Goal: Check status: Check status

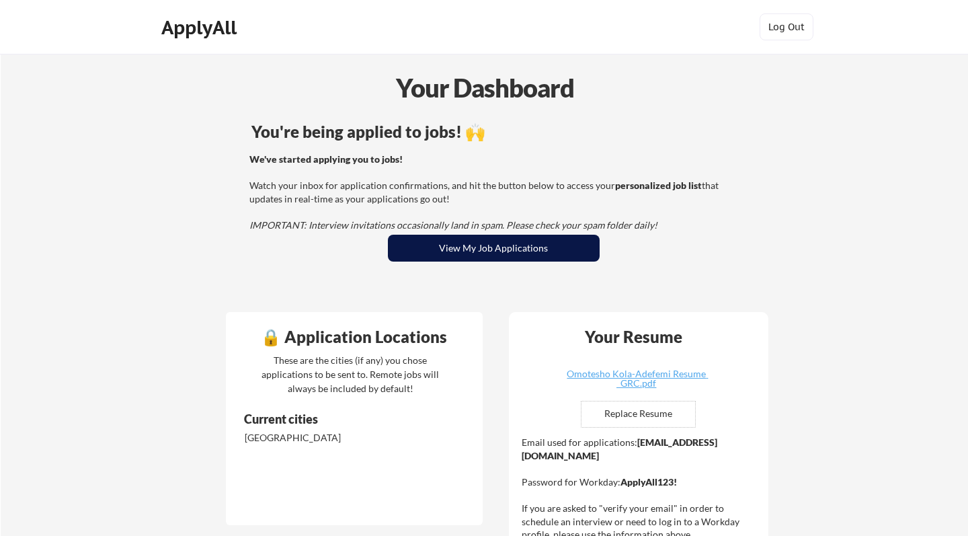
click at [502, 247] on button "View My Job Applications" at bounding box center [494, 248] width 212 height 27
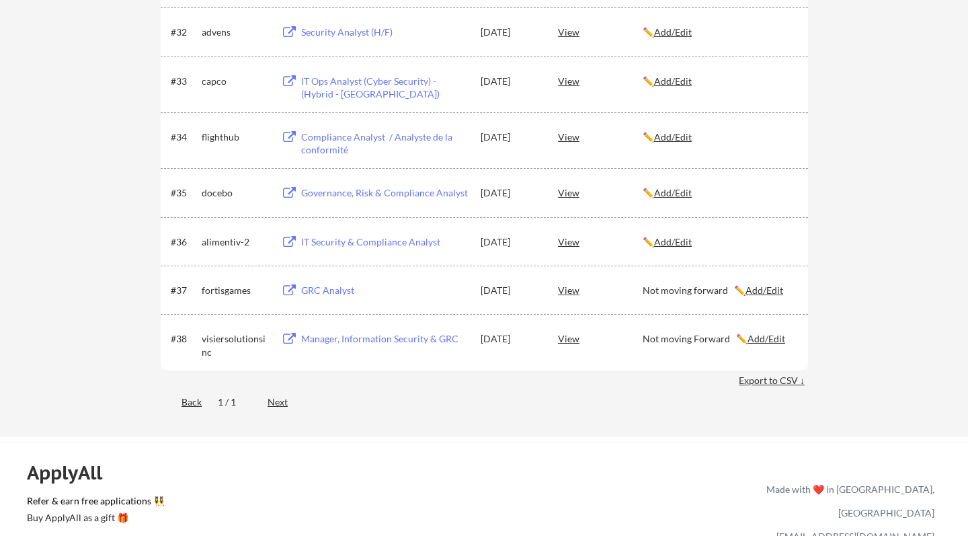
scroll to position [2036, 0]
click at [373, 195] on div "Governance, Risk & Compliance Analyst" at bounding box center [384, 194] width 167 height 13
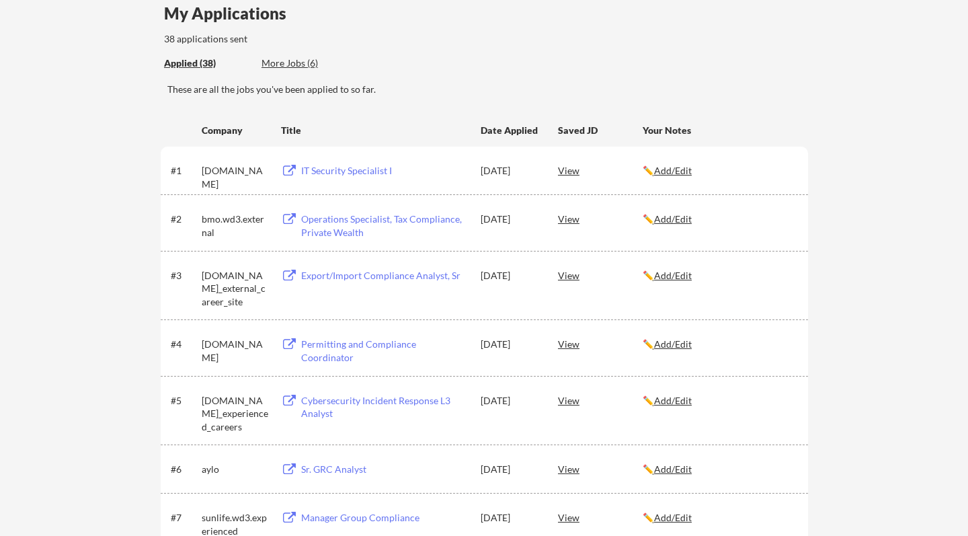
scroll to position [114, 0]
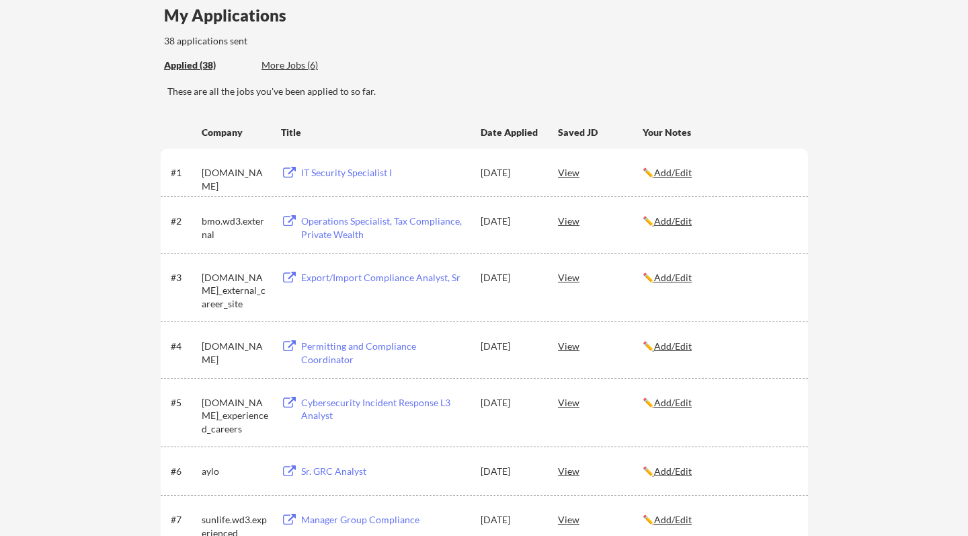
click at [369, 173] on div "IT Security Specialist I" at bounding box center [384, 172] width 167 height 13
click at [356, 224] on div "Operations Specialist, Tax Compliance, Private Wealth" at bounding box center [384, 227] width 167 height 26
click at [386, 345] on div "Permitting and Compliance Coordinator" at bounding box center [384, 353] width 167 height 26
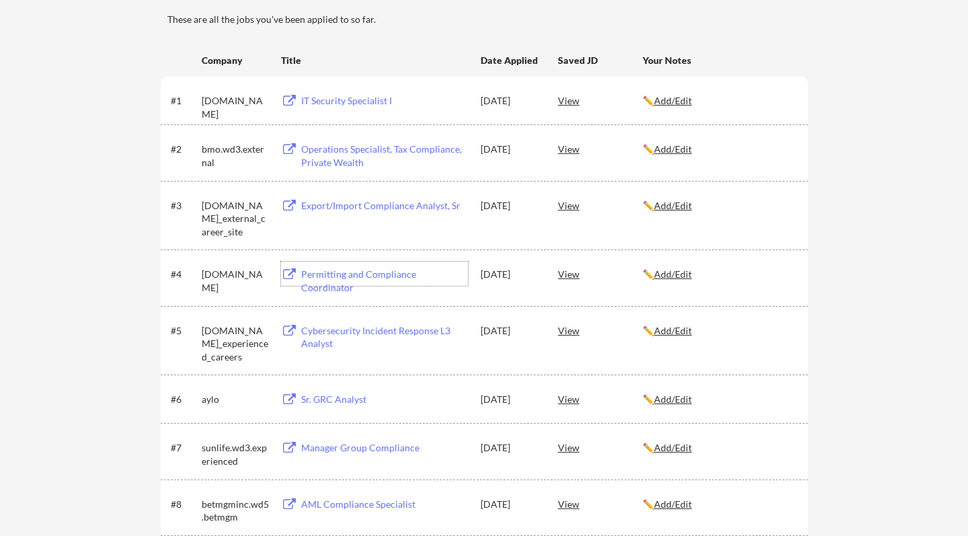
scroll to position [195, 0]
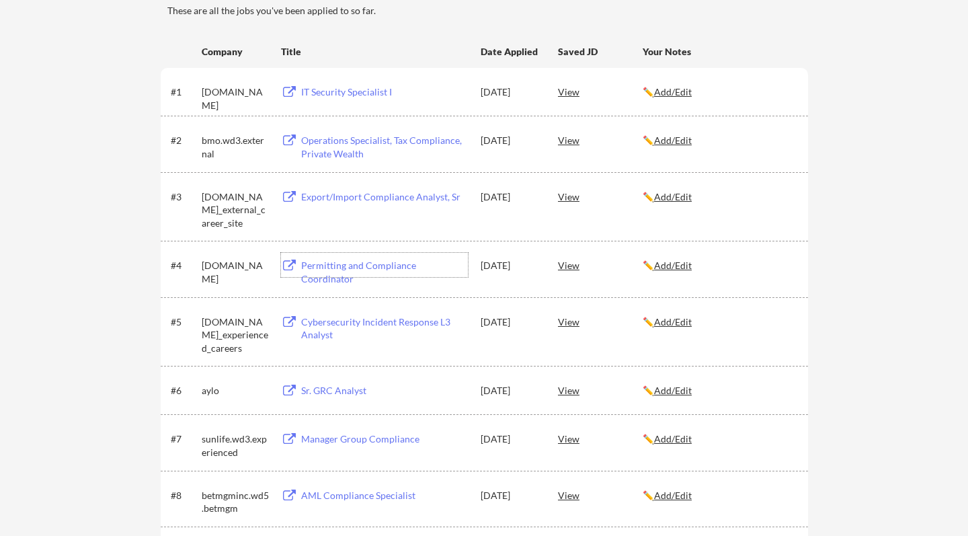
click at [354, 323] on div "Cybersecurity Incident Response L3 Analyst" at bounding box center [384, 328] width 167 height 26
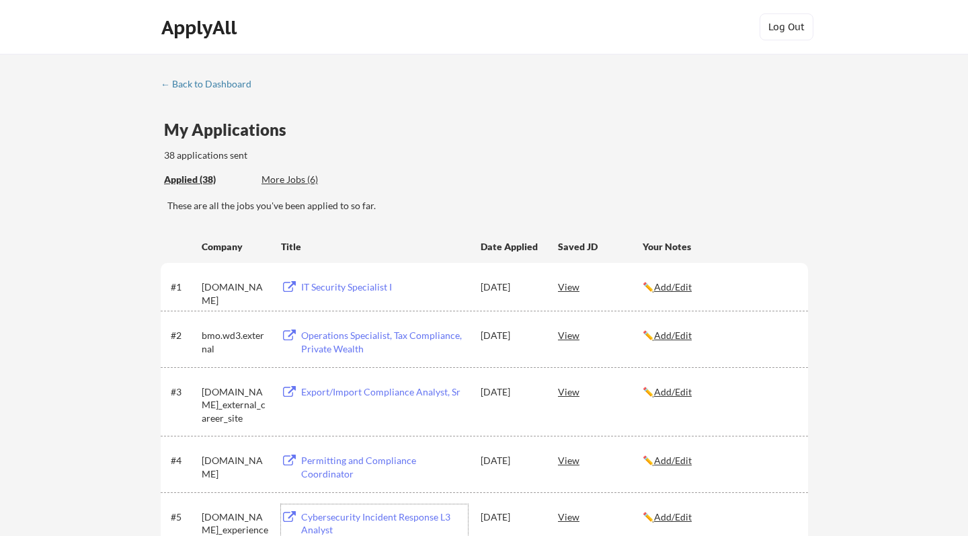
scroll to position [0, 0]
click at [188, 87] on div "← Back to Dashboard" at bounding box center [211, 83] width 101 height 9
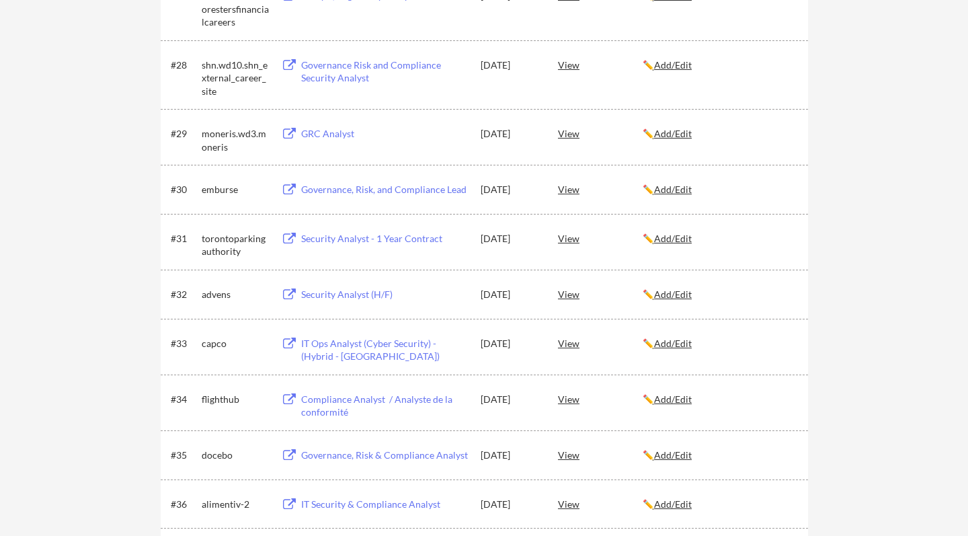
scroll to position [1775, 0]
click at [571, 458] on div "View" at bounding box center [600, 455] width 85 height 24
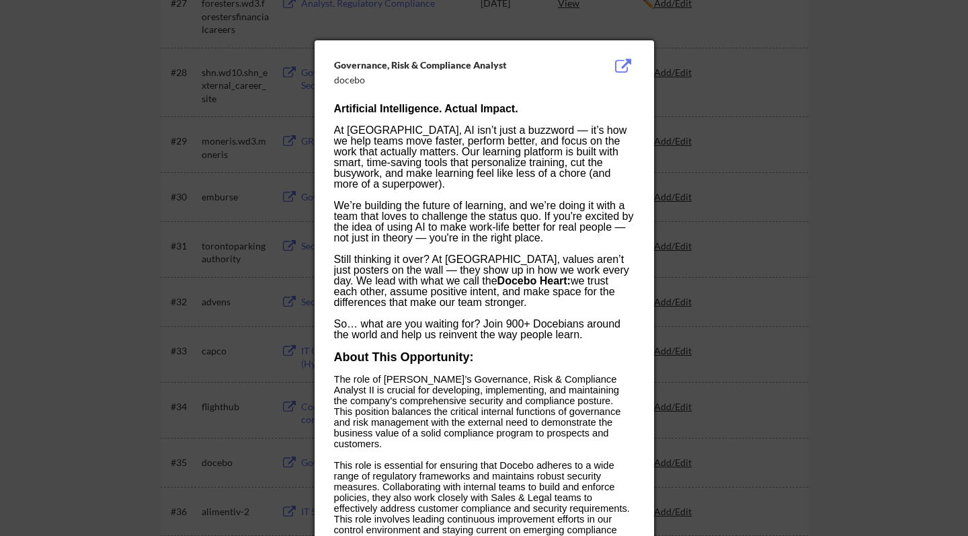
scroll to position [1763, 0]
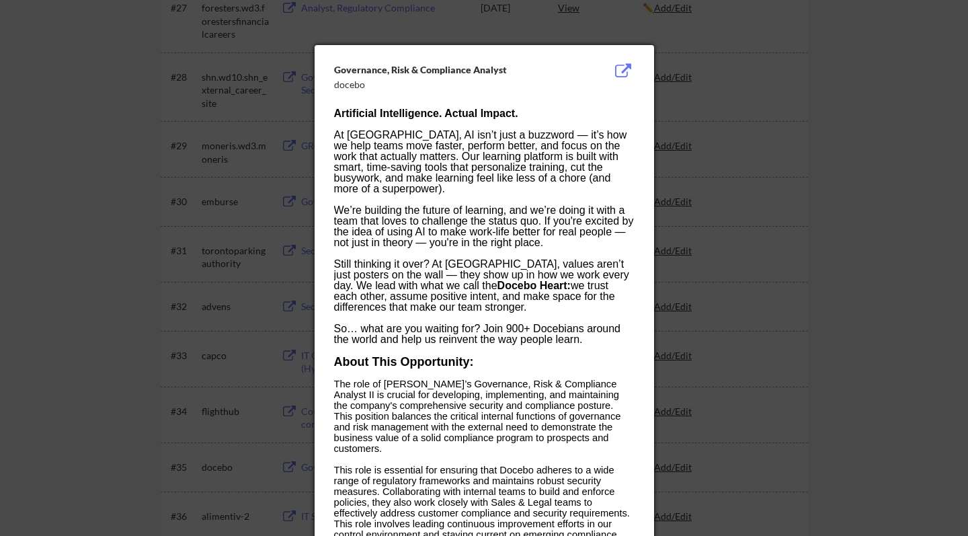
click at [809, 206] on div at bounding box center [484, 268] width 968 height 536
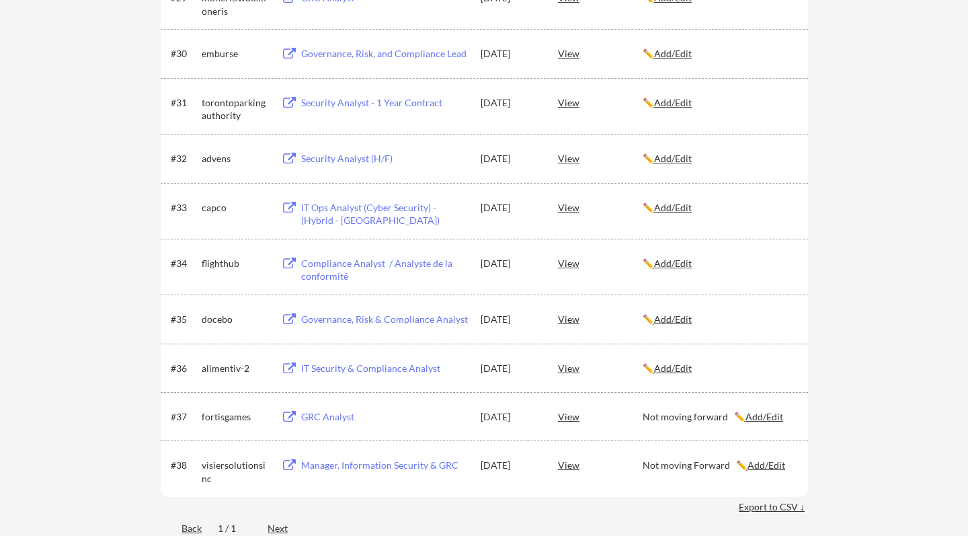
scroll to position [1923, 0]
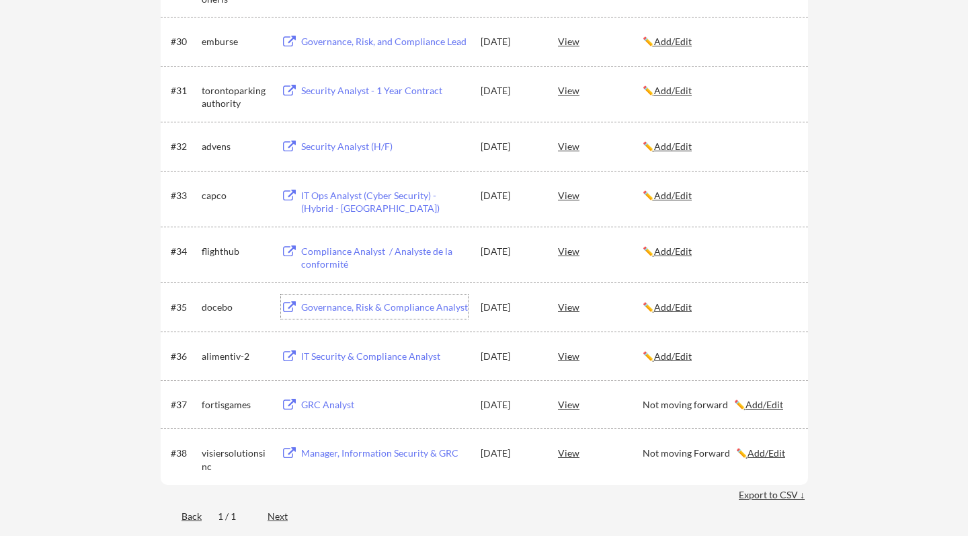
click at [298, 305] on div "Governance, Risk & Compliance Analyst" at bounding box center [383, 306] width 170 height 24
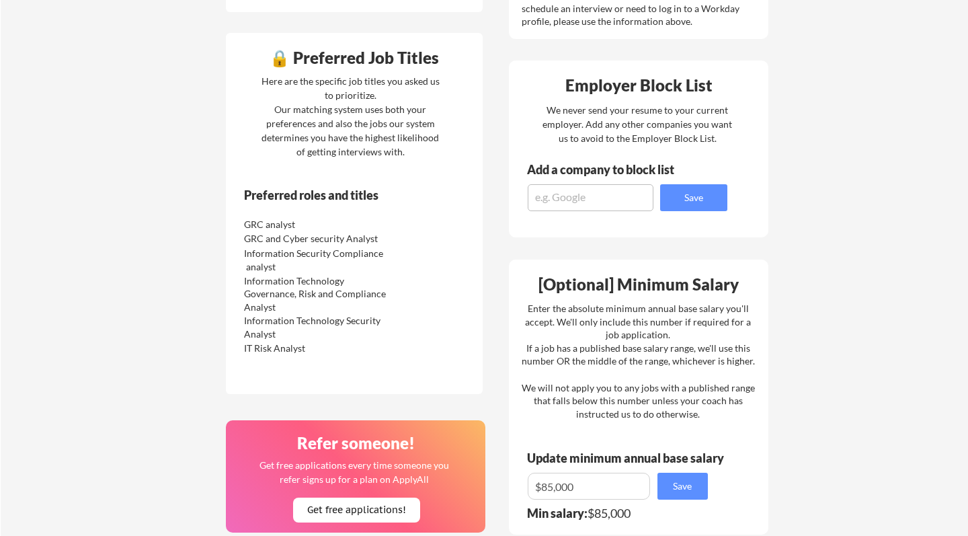
scroll to position [514, 0]
